Goal: Task Accomplishment & Management: Manage account settings

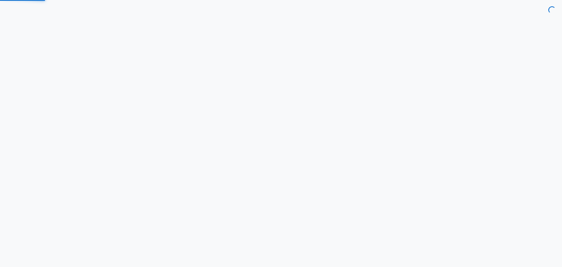
select select "7d"
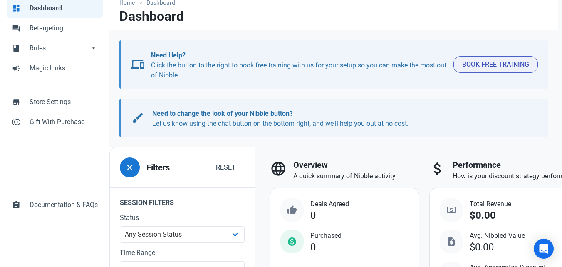
scroll to position [40, 0]
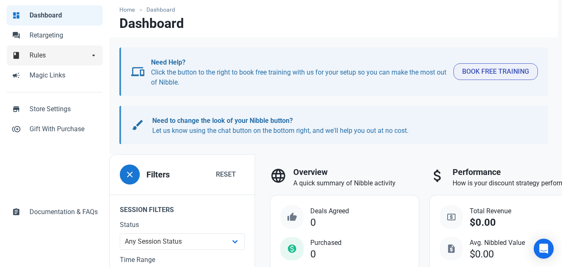
click at [48, 53] on span "Rules" at bounding box center [60, 55] width 60 height 10
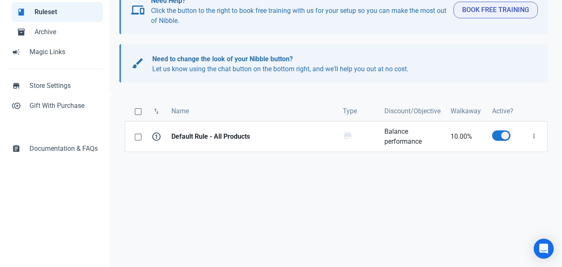
scroll to position [104, 0]
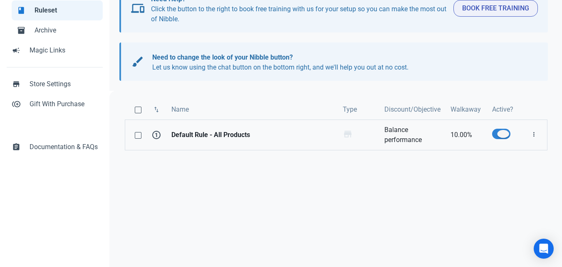
click at [498, 136] on span at bounding box center [501, 134] width 18 height 10
click at [498, 136] on input "checkbox" at bounding box center [494, 133] width 5 height 5
checkbox input "false"
click at [205, 136] on strong "Default Rule - All Products" at bounding box center [251, 135] width 161 height 10
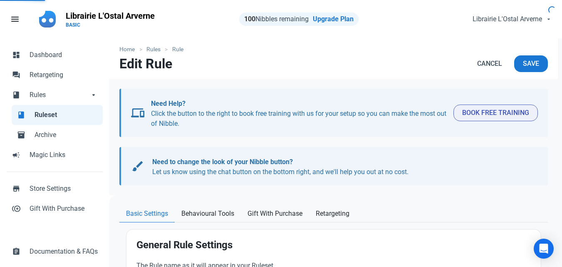
type input "Default Rule - All Products"
type input "10.00"
radio input "true"
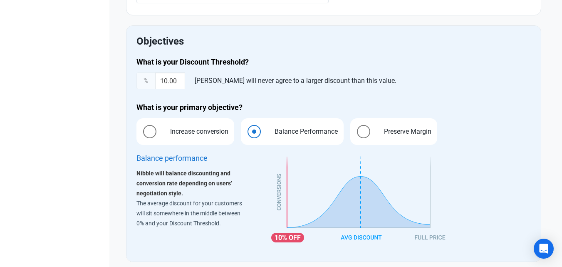
scroll to position [333, 0]
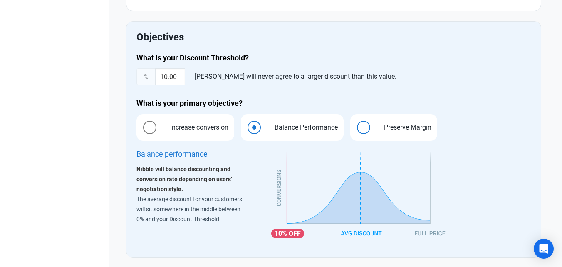
click at [370, 130] on span at bounding box center [363, 127] width 13 height 13
click at [356, 130] on input "Preserve Margin" at bounding box center [352, 126] width 5 height 5
radio input "true"
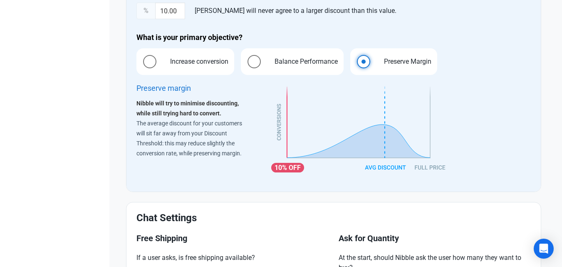
scroll to position [385, 0]
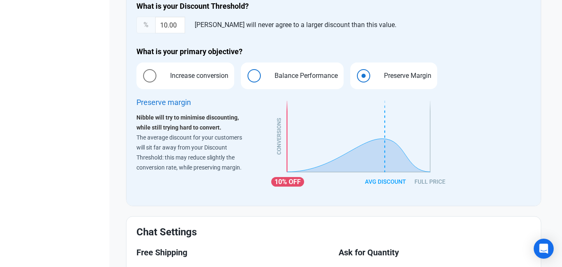
click at [256, 73] on span at bounding box center [254, 75] width 13 height 13
click at [246, 73] on input "Balance Performance" at bounding box center [243, 75] width 5 height 5
radio input "true"
radio input "false"
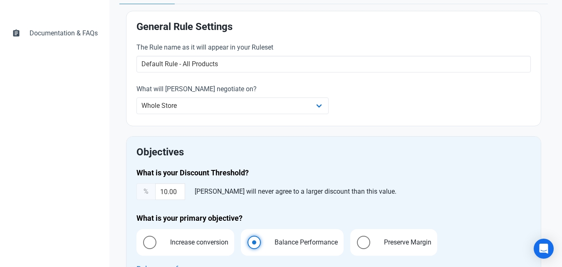
scroll to position [10, 0]
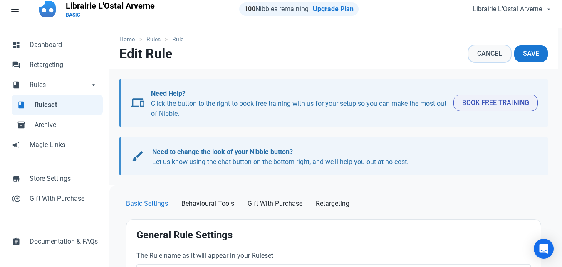
click at [489, 55] on span "Cancel" at bounding box center [489, 54] width 25 height 10
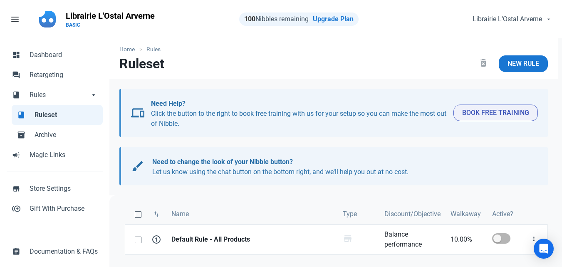
scroll to position [104, 0]
